Goal: Check status

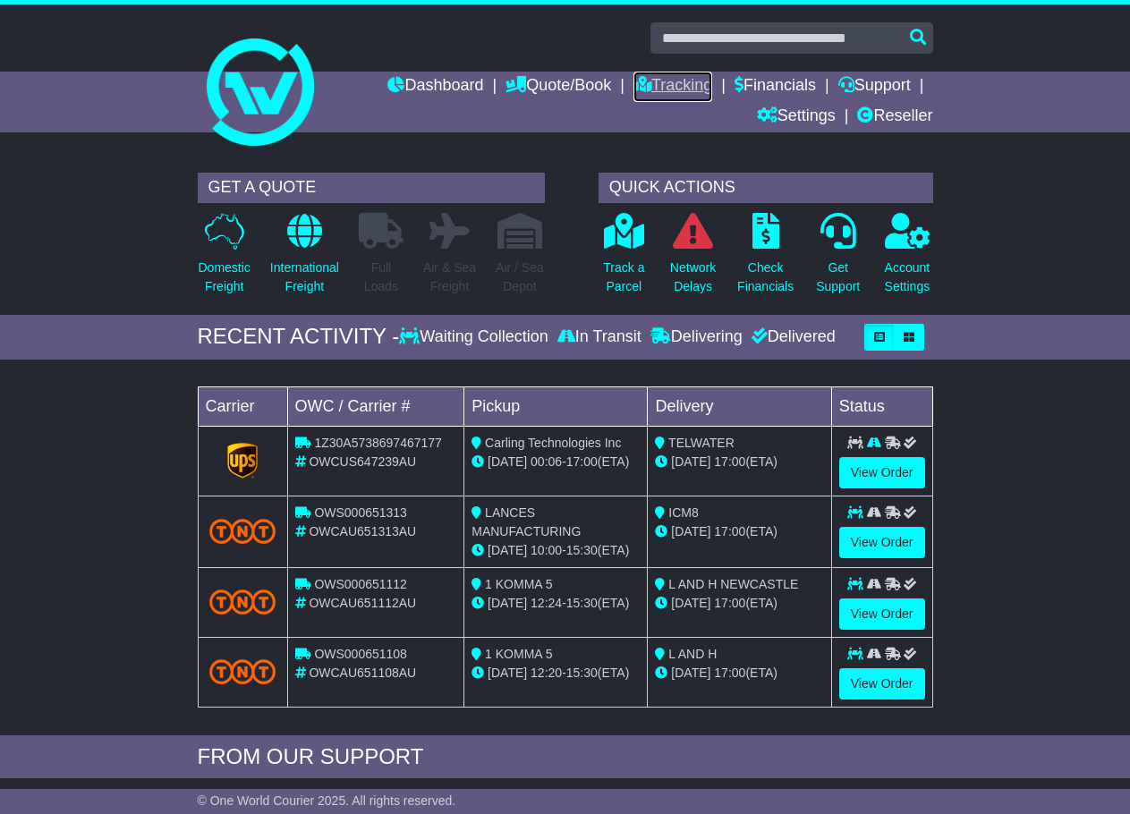
click at [654, 77] on link "Tracking" at bounding box center [673, 87] width 79 height 30
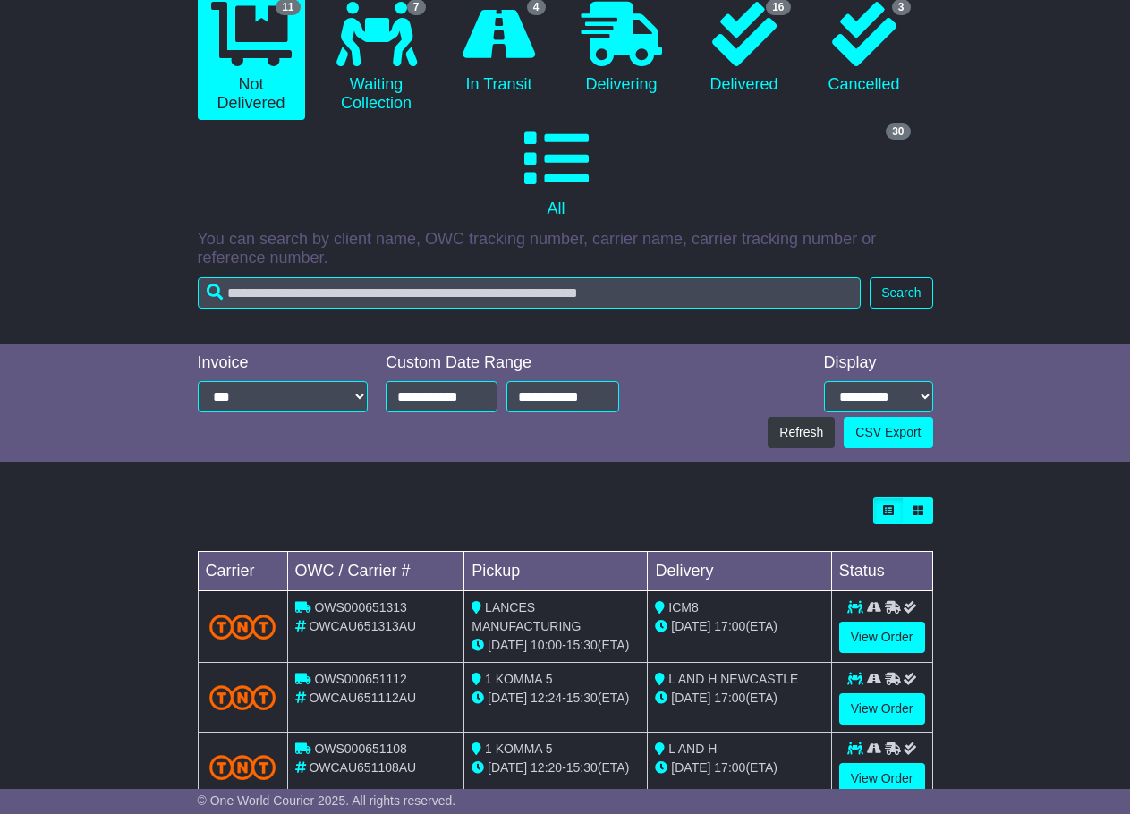
scroll to position [448, 0]
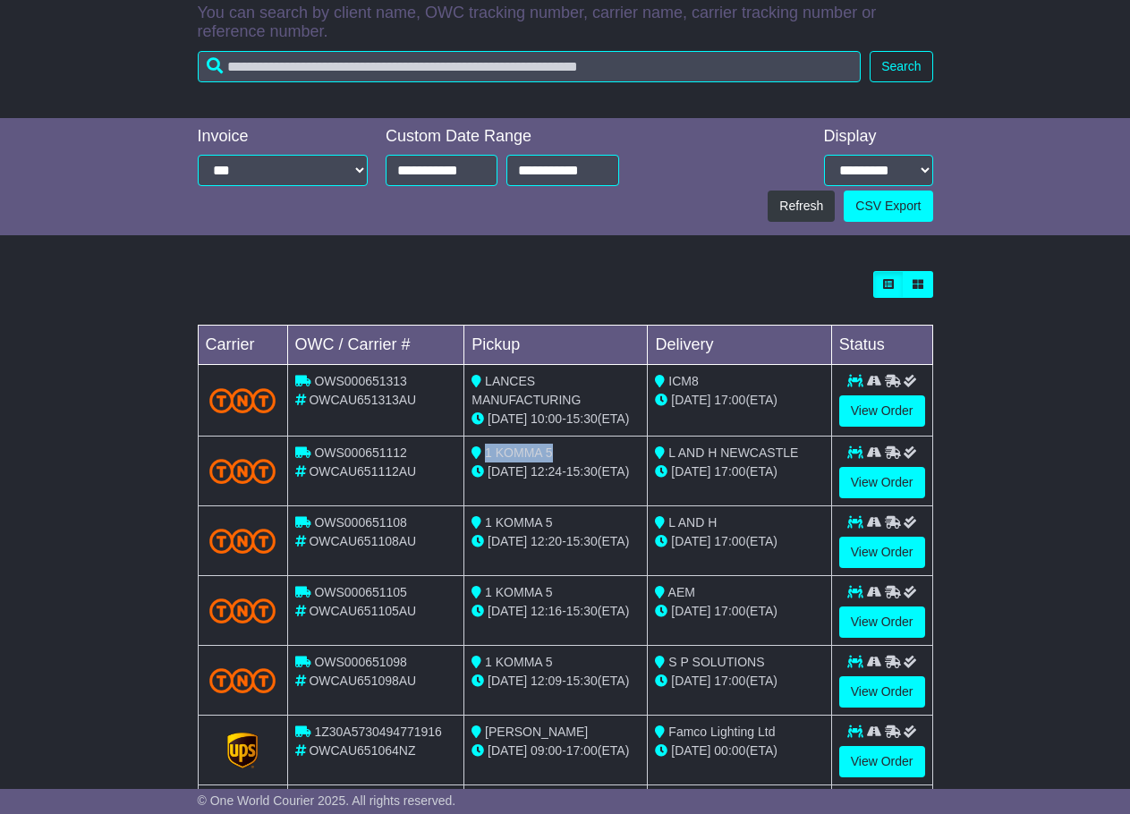
drag, startPoint x: 559, startPoint y: 448, endPoint x: 486, endPoint y: 448, distance: 73.4
click at [486, 448] on div "1 KOMMA 5" at bounding box center [556, 453] width 168 height 19
copy span "1 KOMMA 5"
